Goal: Information Seeking & Learning: Learn about a topic

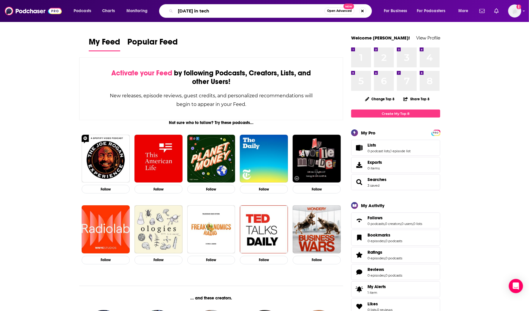
type input "[DATE] in tech"
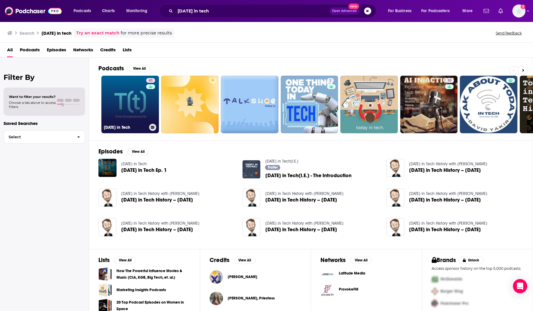
click at [129, 93] on link "43 [DATE] in Tech" at bounding box center [130, 105] width 58 height 58
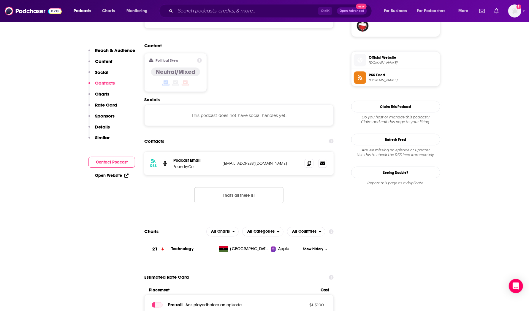
scroll to position [452, 0]
click at [308, 161] on icon at bounding box center [309, 163] width 4 height 5
